Goal: Ask a question

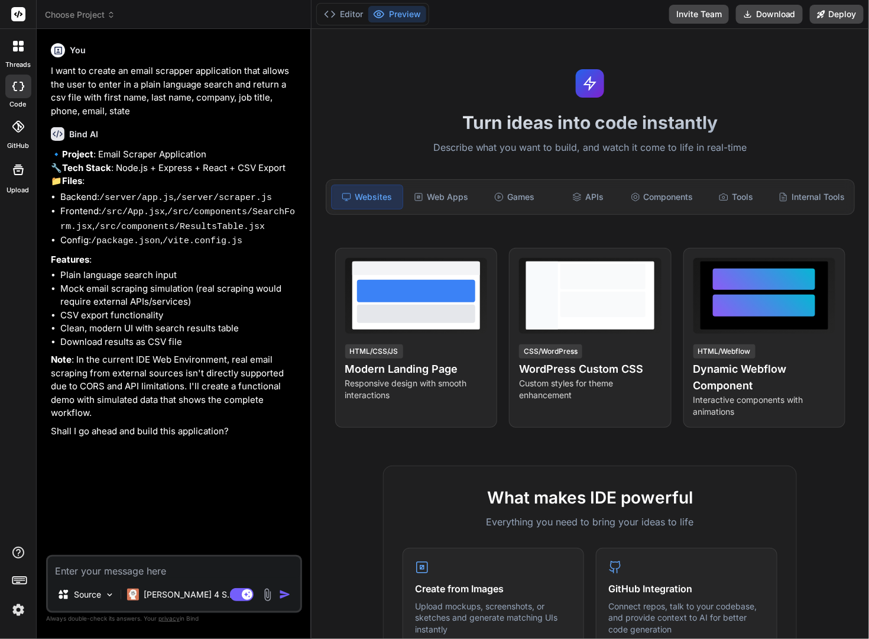
click at [129, 565] on textarea at bounding box center [174, 566] width 252 height 21
type textarea "c"
type textarea "x"
type textarea "ca"
type textarea "x"
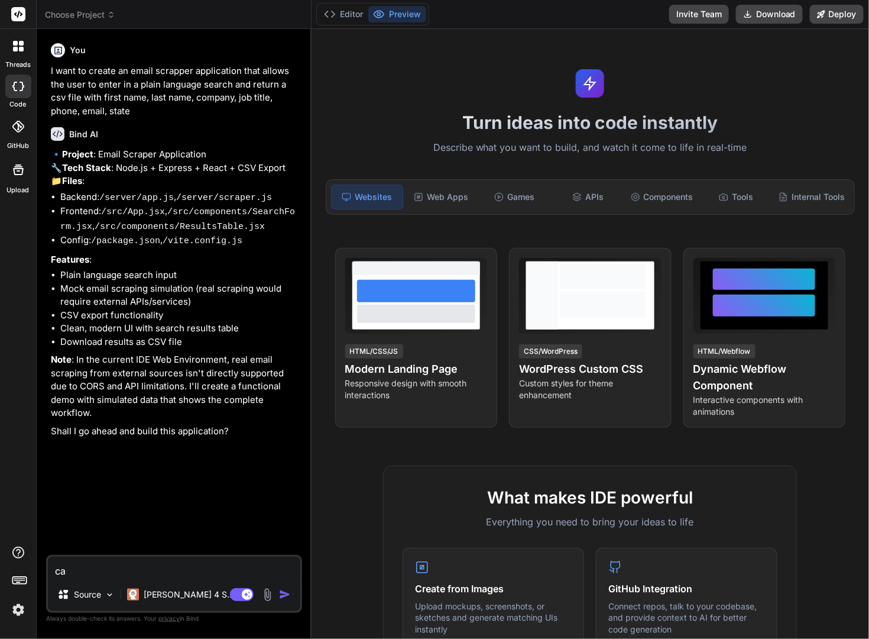
type textarea "can"
type textarea "x"
type textarea "can"
type textarea "x"
type textarea "can y"
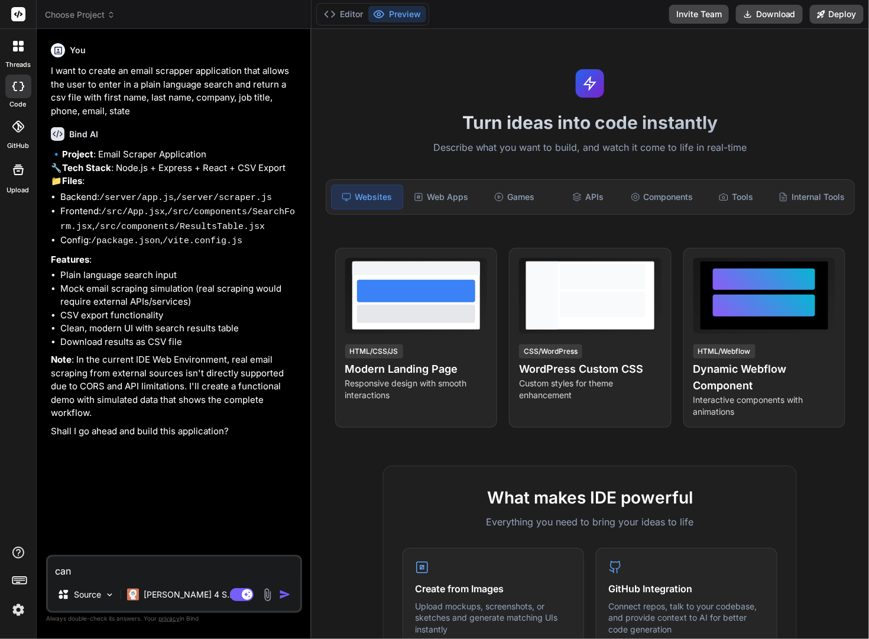
type textarea "x"
type textarea "can yo"
type textarea "x"
type textarea "can you"
type textarea "x"
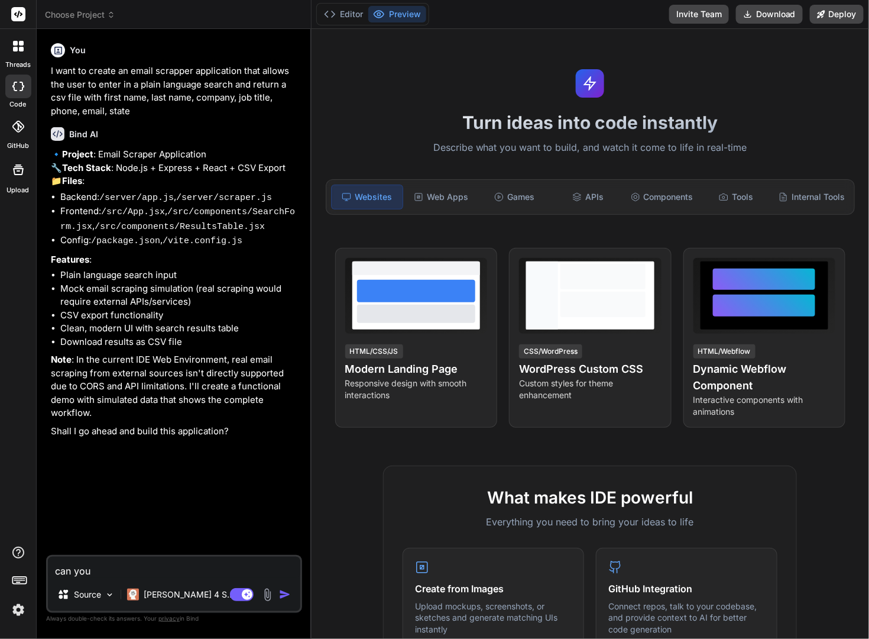
type textarea "can you"
type textarea "x"
type textarea "can you c"
type textarea "x"
type textarea "can you cr"
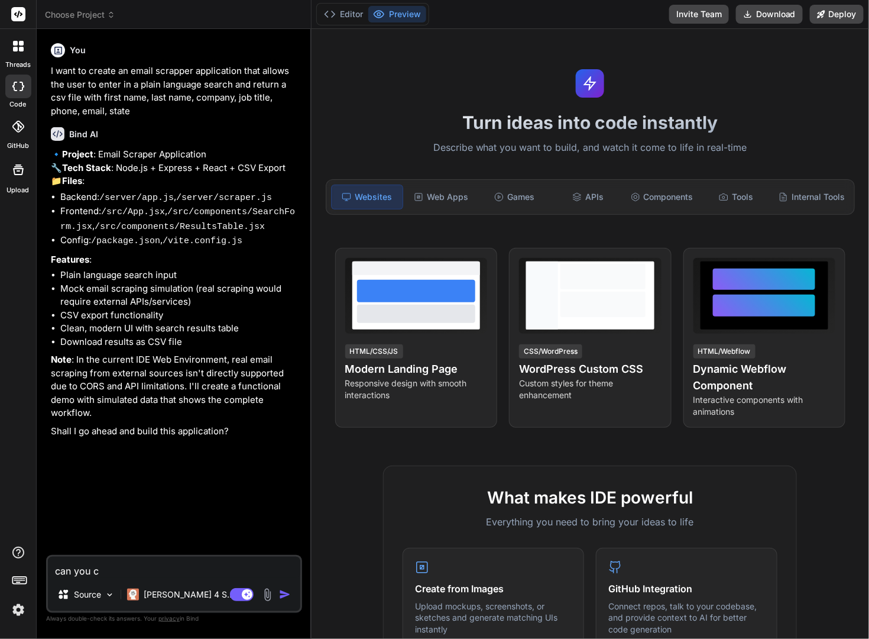
type textarea "x"
type textarea "can you cre"
type textarea "x"
type textarea "can you crea"
type textarea "x"
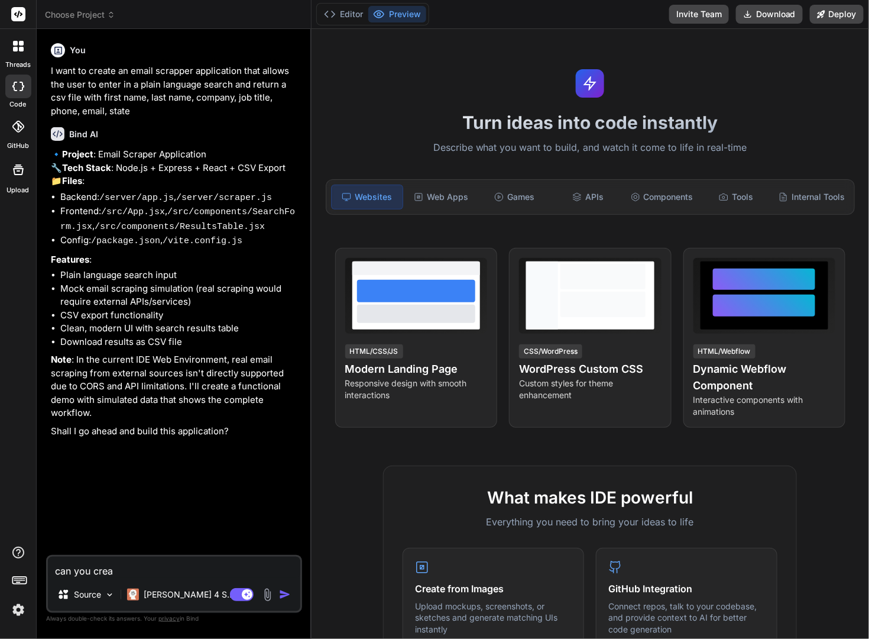
type textarea "can you creat"
type textarea "x"
type textarea "can you create"
type textarea "x"
type textarea "can you create"
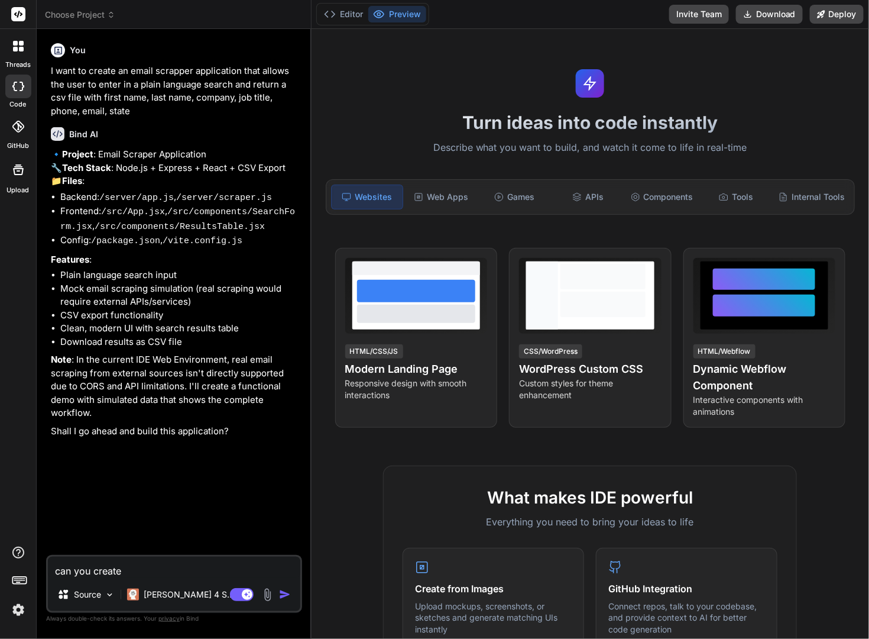
type textarea "x"
type textarea "can you create t"
type textarea "x"
type textarea "can you create th"
type textarea "x"
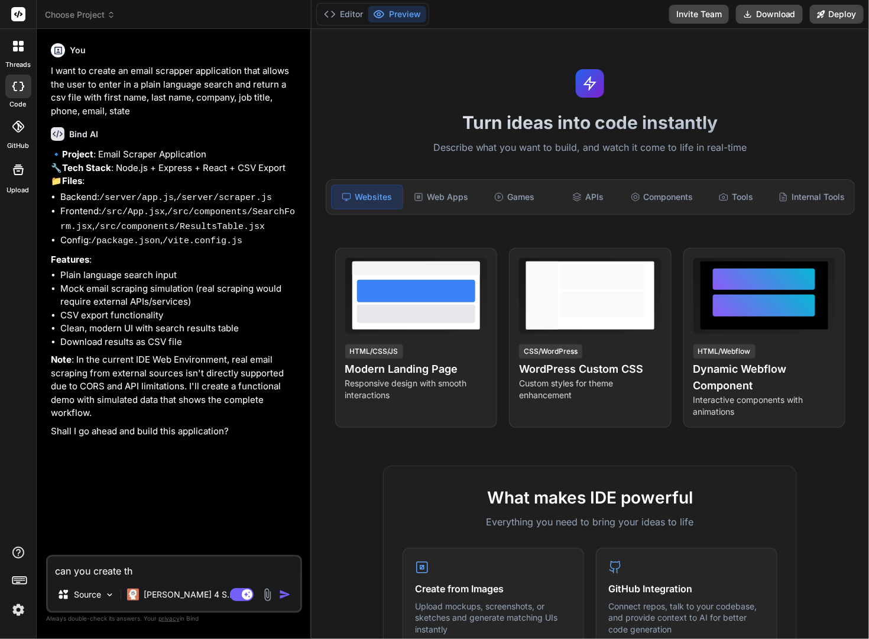
type textarea "can you create thi"
type textarea "x"
type textarea "can you create this"
type textarea "x"
type textarea "can you create this"
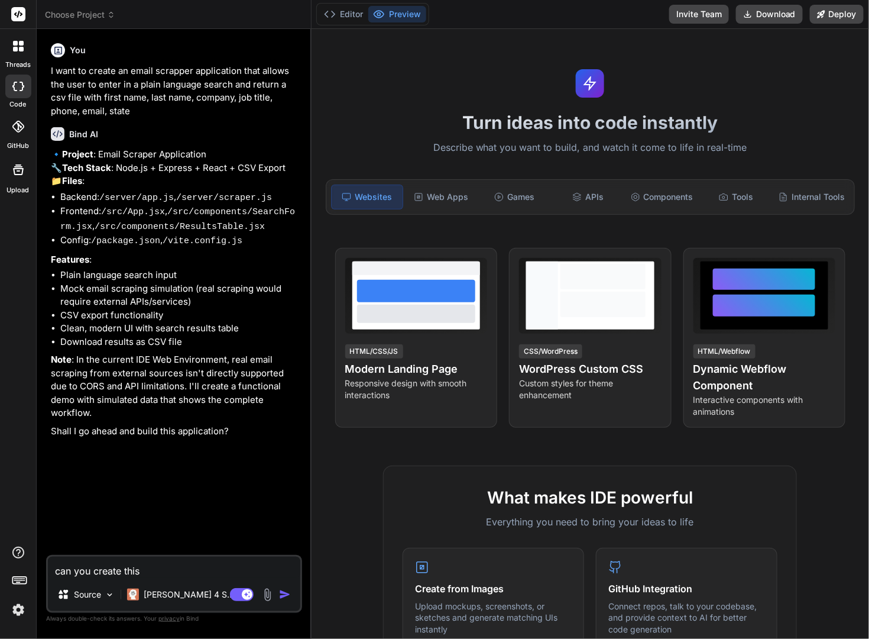
type textarea "x"
type textarea "can you create this a"
type textarea "x"
type textarea "can you create this as"
type textarea "x"
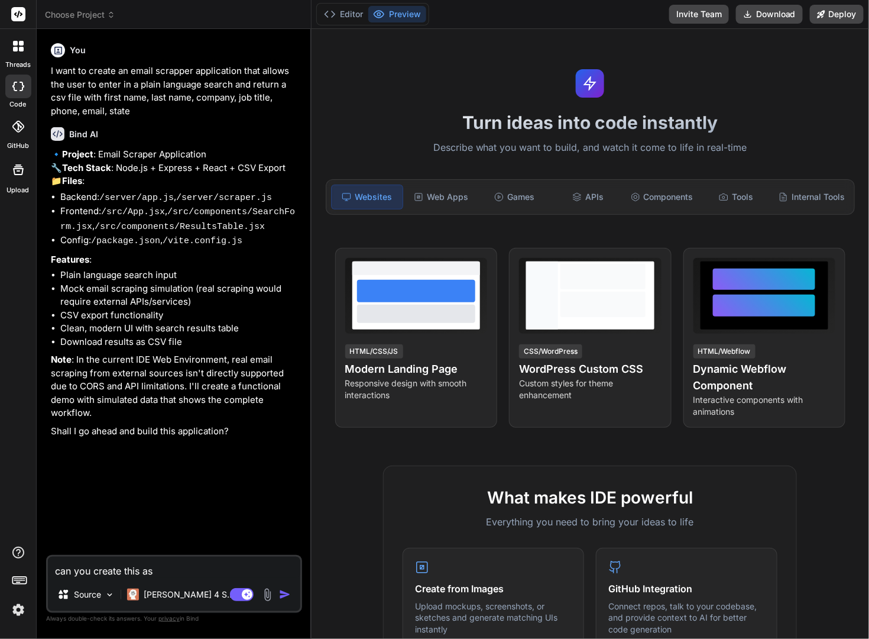
type textarea "can you create this as"
type textarea "x"
type textarea "can you create this as a"
type textarea "x"
type textarea "can you create this as a"
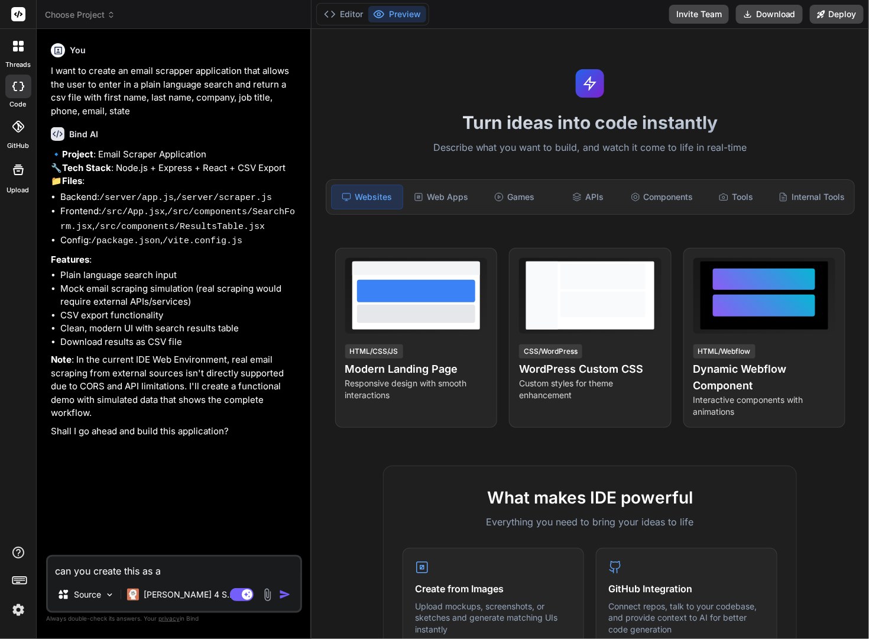
type textarea "x"
type textarea "can you create this as a p"
type textarea "x"
type textarea "can you create this as a pu"
type textarea "x"
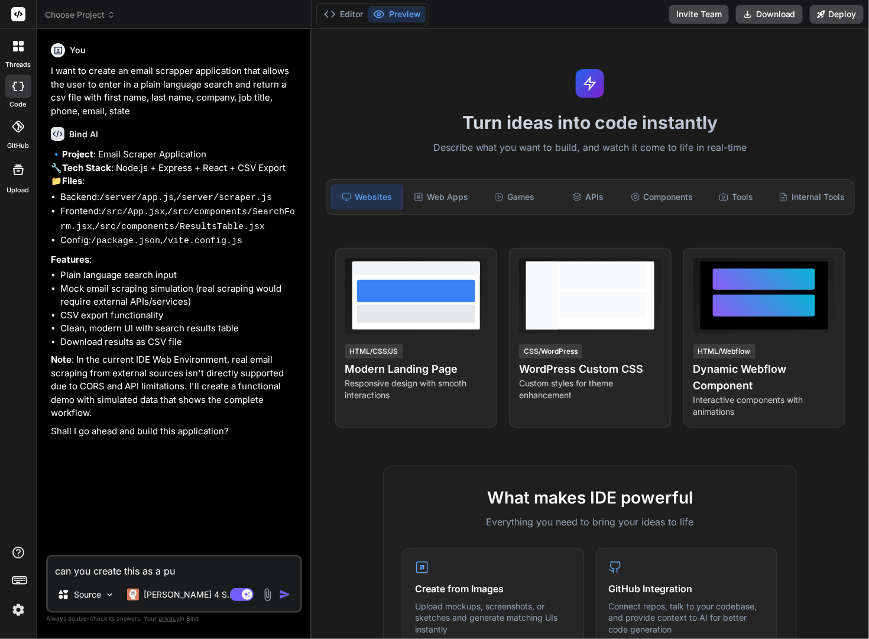
type textarea "can you create this as a p"
type textarea "x"
type textarea "can you create this as a py"
type textarea "x"
type textarea "can you create this as a pyt"
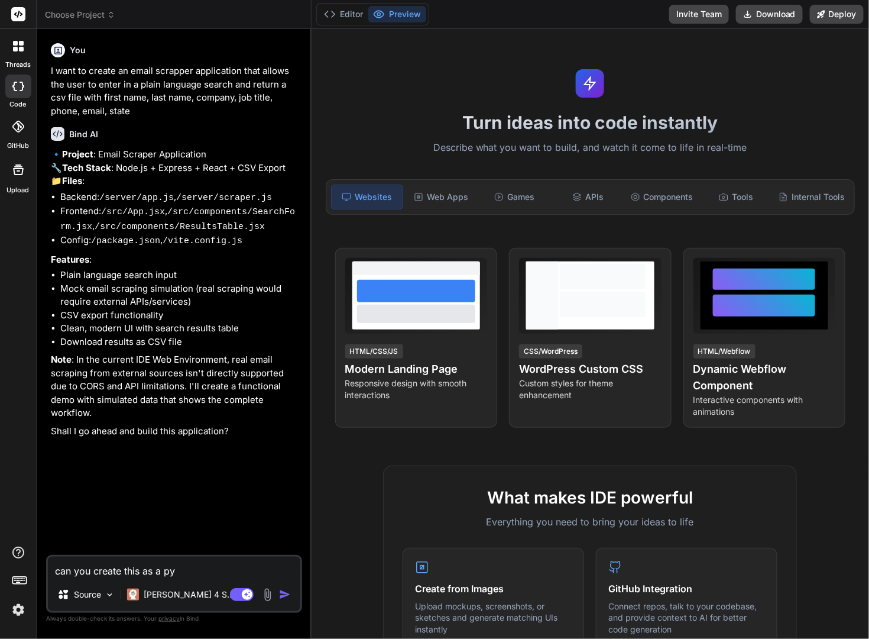
type textarea "x"
type textarea "can you create this as a pyth"
type textarea "x"
type textarea "can you create this as a pytho"
type textarea "x"
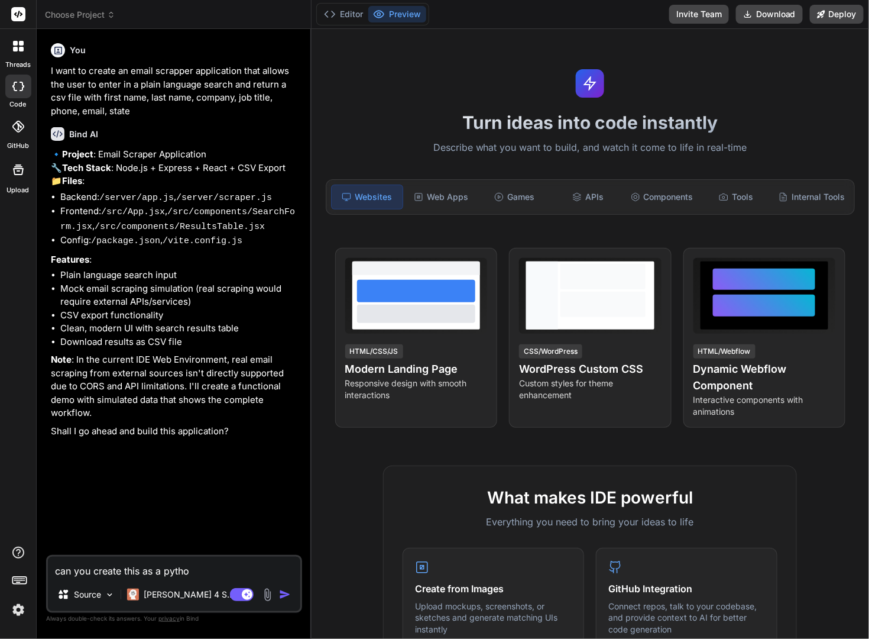
type textarea "can you create this as a python"
type textarea "x"
type textarea "can you create this as a python"
type textarea "x"
type textarea "can you create this as a python a"
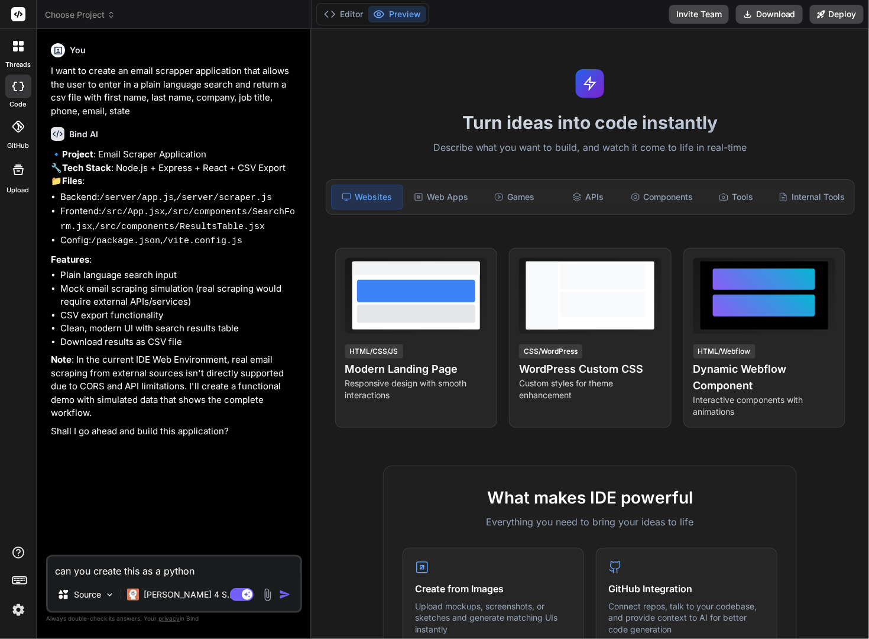
type textarea "x"
type textarea "can you create this as a python ap"
type textarea "x"
type textarea "can you create this as a python app"
type textarea "x"
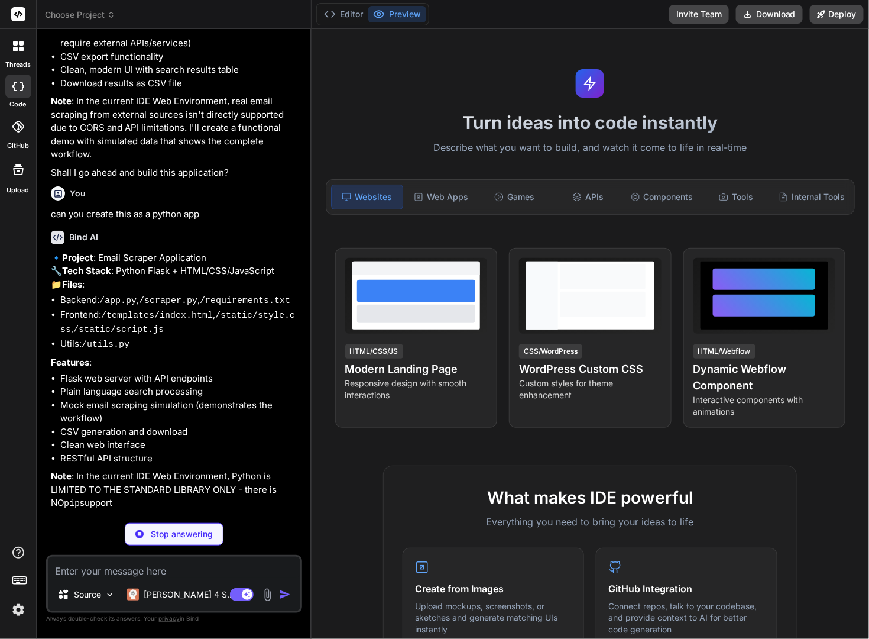
scroll to position [299, 0]
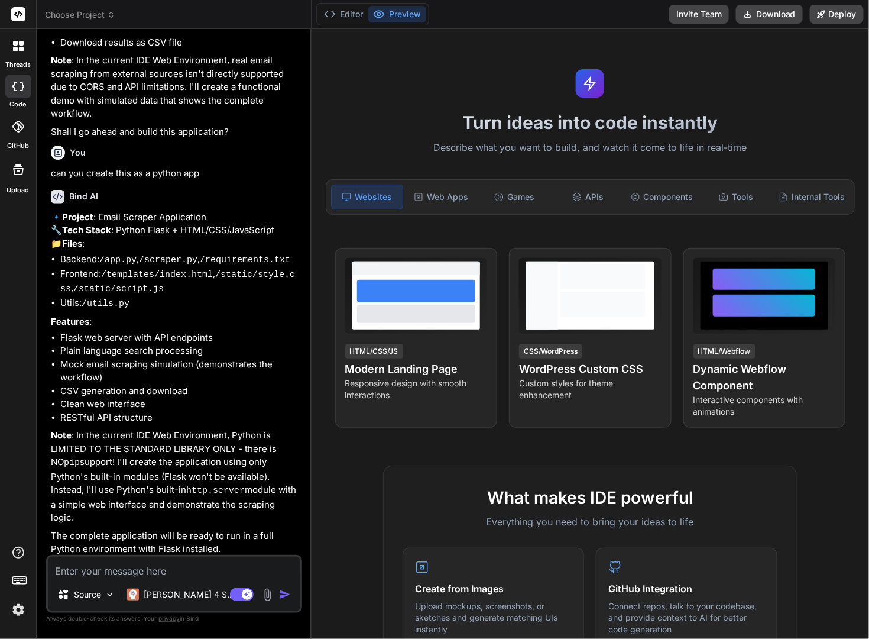
type textarea "x"
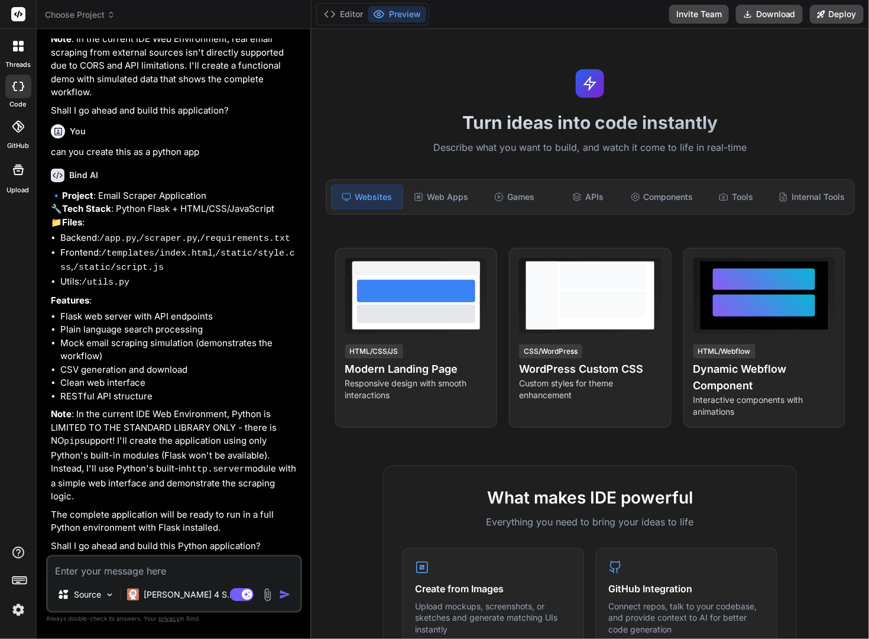
scroll to position [347, 0]
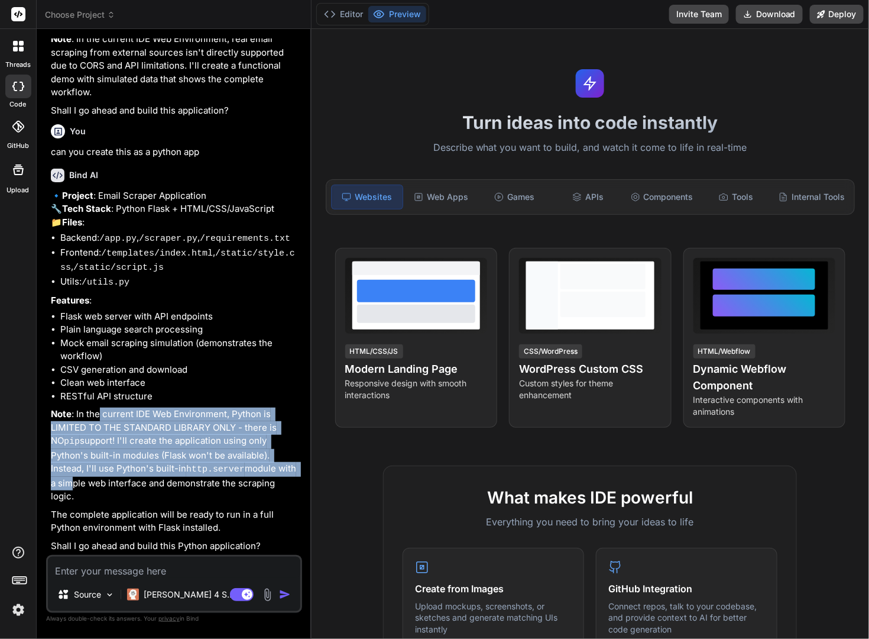
drag, startPoint x: 101, startPoint y: 431, endPoint x: 248, endPoint y: 484, distance: 156.4
click at [248, 485] on p "Note : In the current IDE Web Environment, Python is LIMITED TO THE STANDARD LI…" at bounding box center [175, 455] width 249 height 96
